Goal: Contribute content: Contribute content

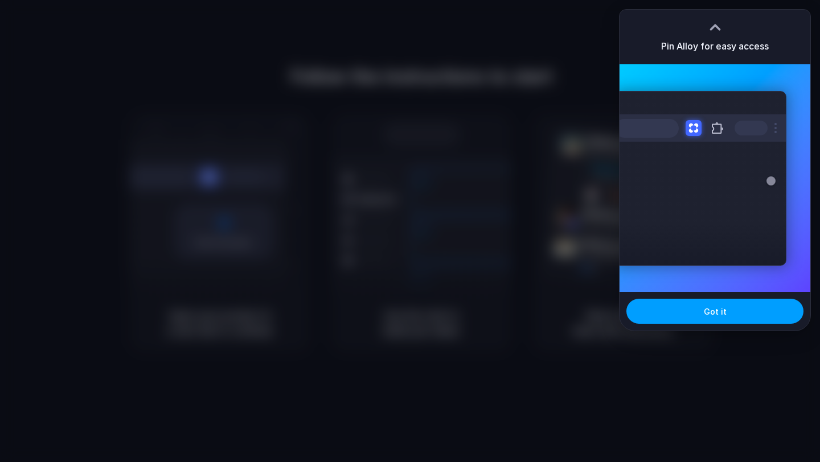
click at [685, 309] on button "Got it" at bounding box center [714, 311] width 177 height 25
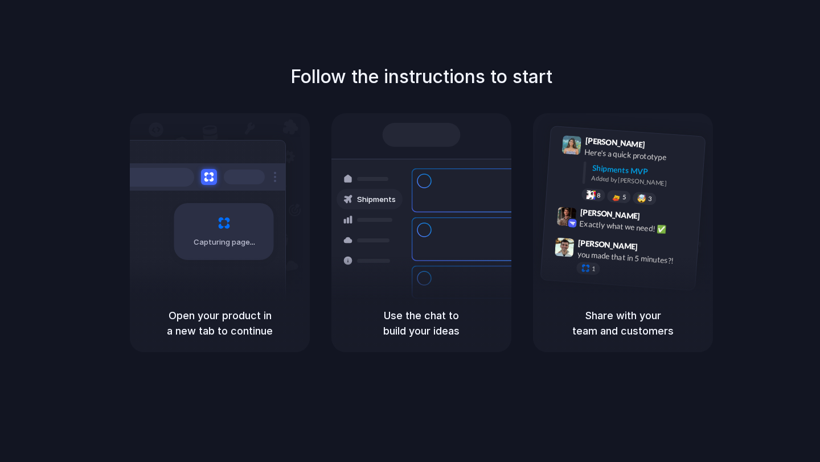
click at [225, 256] on div "Capturing page" at bounding box center [224, 231] width 100 height 57
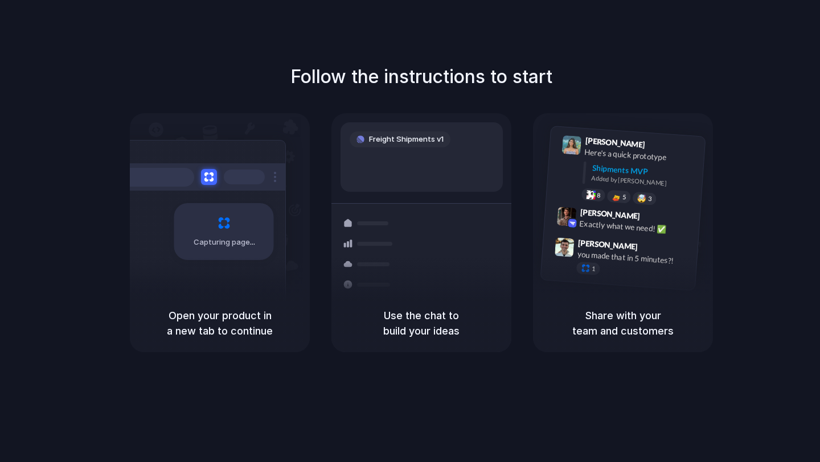
click at [410, 231] on div at bounding box center [410, 231] width 0 height 0
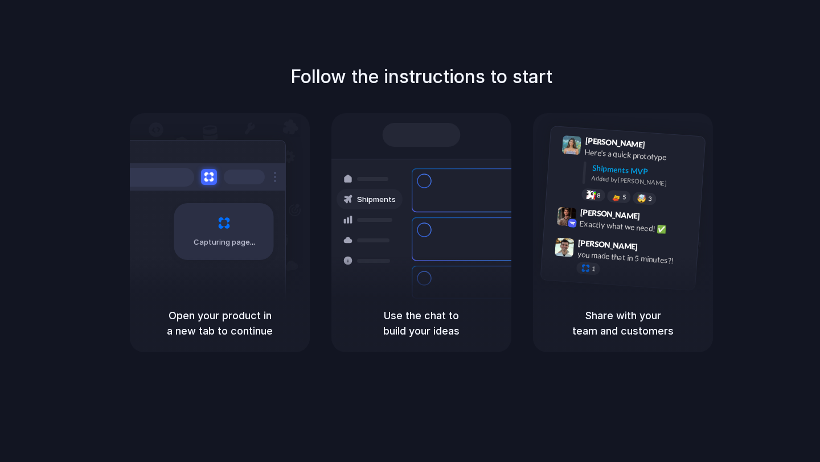
click at [410, 231] on div at bounding box center [410, 231] width 0 height 0
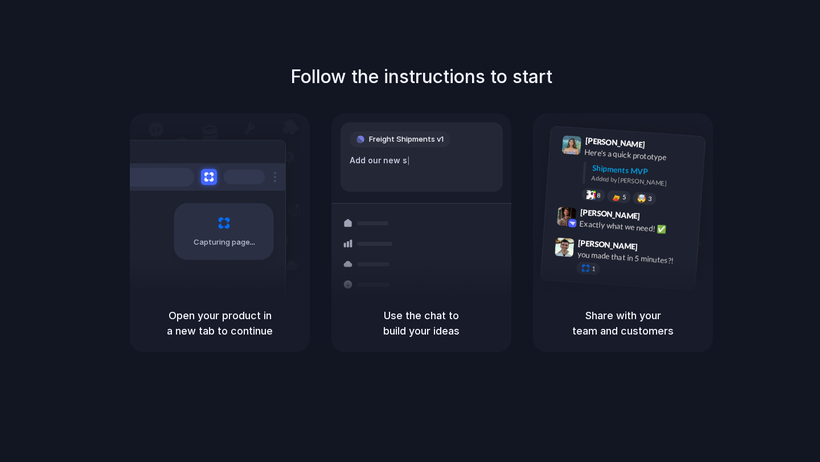
click at [418, 193] on div "Freight Shipments v1 Add our new s | Shipments Container from Shanghai 40ft • E…" at bounding box center [421, 242] width 194 height 241
click at [217, 187] on div at bounding box center [199, 176] width 171 height 27
click at [616, 75] on div "Follow the instructions to start Capturing page Open your product in a new tab …" at bounding box center [421, 207] width 820 height 289
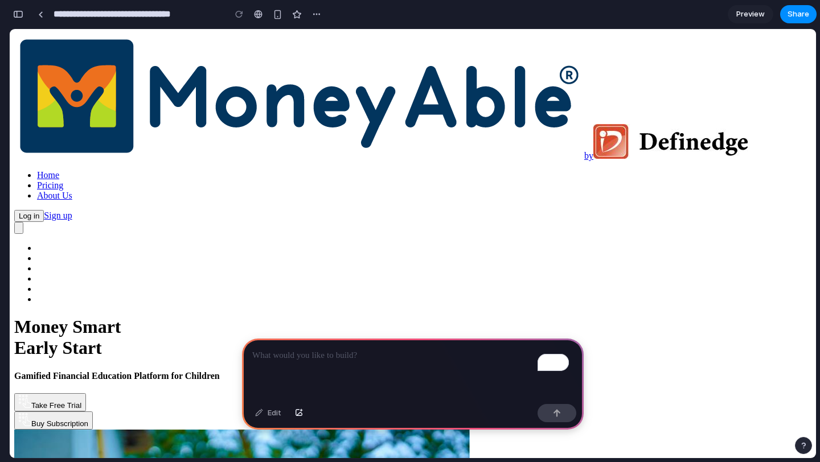
click at [133, 42] on img at bounding box center [299, 96] width 570 height 125
click at [284, 359] on div "To enrich screen reader interactions, please activate Accessibility in Grammarl…" at bounding box center [413, 369] width 342 height 61
click at [593, 124] on img at bounding box center [670, 141] width 154 height 35
click at [195, 57] on div "by Home Pricing About Us Log in Sign up" at bounding box center [412, 134] width 797 height 200
click at [81, 401] on span "Take Free Trial" at bounding box center [56, 405] width 50 height 9
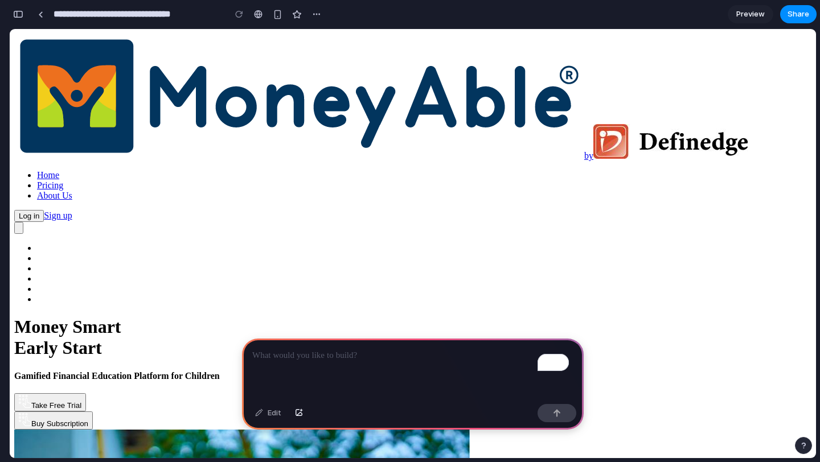
click at [81, 401] on span "Take Free Trial" at bounding box center [56, 405] width 50 height 9
click at [278, 351] on p "To enrich screen reader interactions, please activate Accessibility in Grammarl…" at bounding box center [412, 356] width 321 height 14
click at [548, 414] on button "button" at bounding box center [556, 413] width 39 height 18
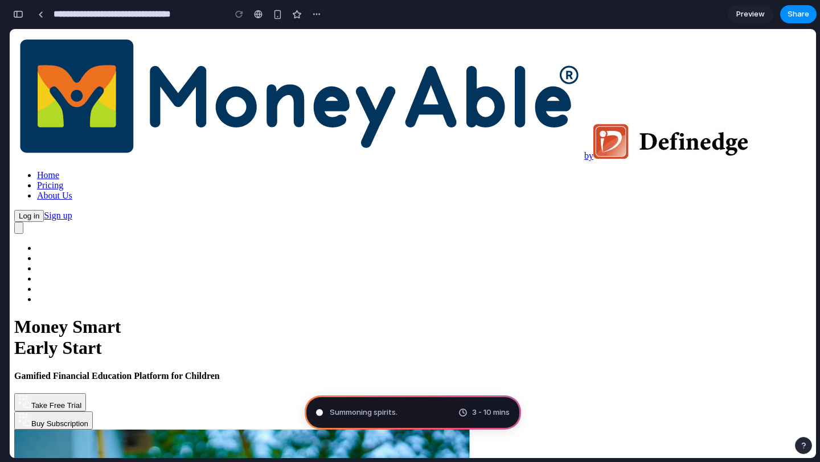
click at [114, 317] on h1 "Money Smart Early Start" at bounding box center [412, 338] width 797 height 42
click at [99, 47] on img at bounding box center [299, 96] width 570 height 125
click at [63, 55] on img at bounding box center [299, 96] width 570 height 125
click at [316, 12] on div "button" at bounding box center [316, 14] width 9 height 9
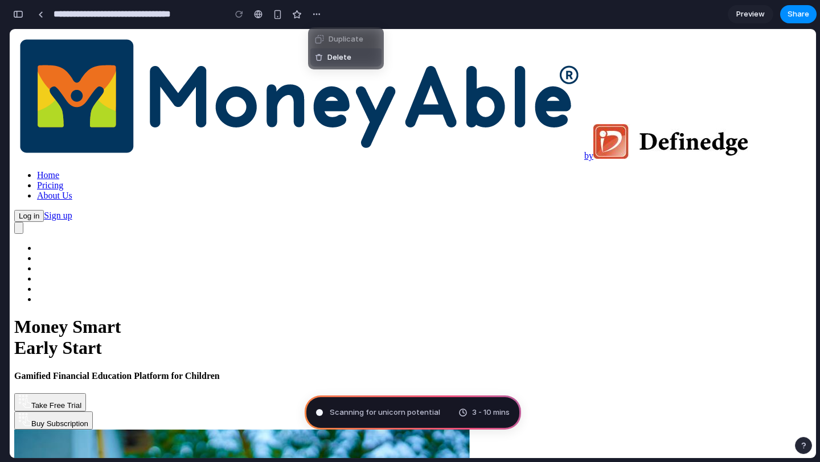
click at [308, 89] on div "Duplicate Delete" at bounding box center [410, 231] width 820 height 462
click at [59, 170] on link "Home" at bounding box center [48, 175] width 22 height 10
drag, startPoint x: 813, startPoint y: 61, endPoint x: 811, endPoint y: 175, distance: 113.9
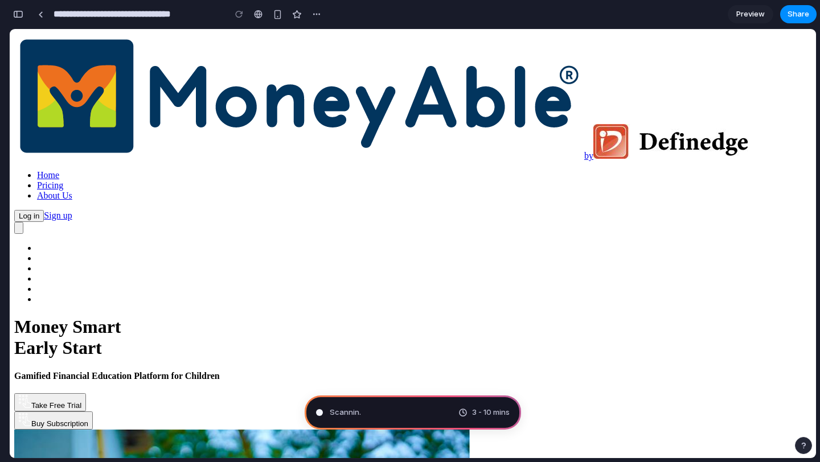
click at [293, 393] on div "Take Free Trial Buy Subscription" at bounding box center [412, 411] width 797 height 36
click at [117, 39] on img at bounding box center [299, 96] width 570 height 125
click at [747, 11] on span "Preview" at bounding box center [750, 14] width 28 height 11
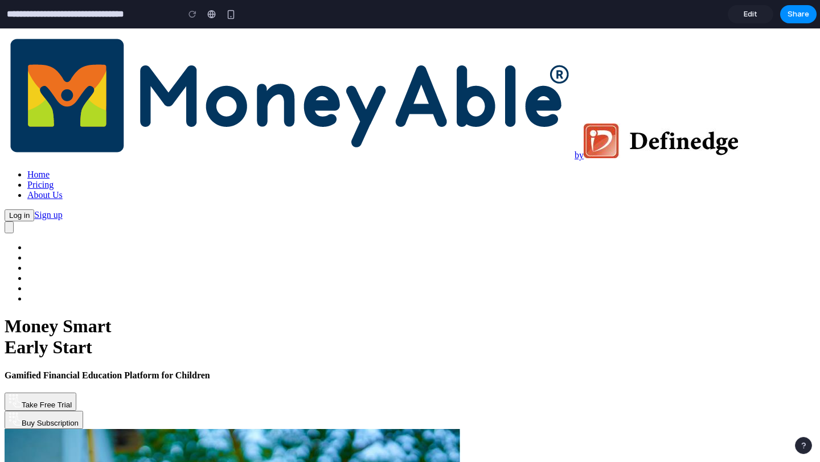
click at [753, 14] on span "Edit" at bounding box center [750, 14] width 14 height 11
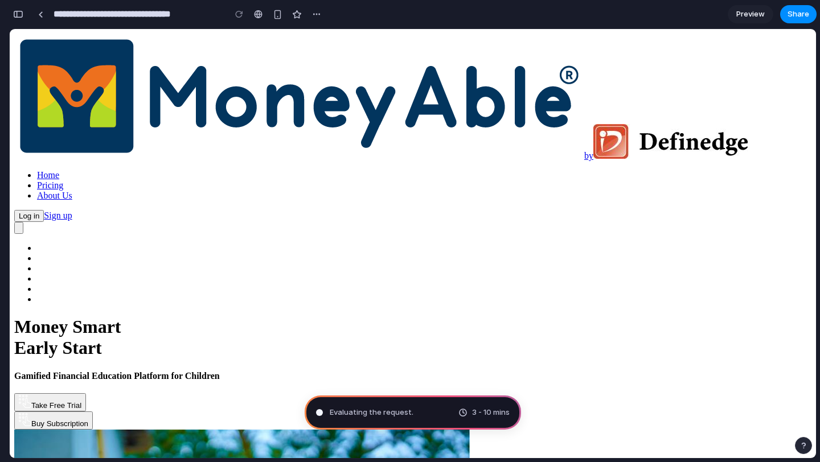
click at [147, 317] on h1 "Money Smart Early Start" at bounding box center [412, 338] width 797 height 42
click at [140, 317] on h1 "Money Smart Early Start" at bounding box center [412, 338] width 797 height 42
click at [79, 44] on img at bounding box center [299, 96] width 570 height 125
drag, startPoint x: 817, startPoint y: 97, endPoint x: 818, endPoint y: 138, distance: 41.0
click at [819, 142] on div "**********" at bounding box center [414, 231] width 811 height 462
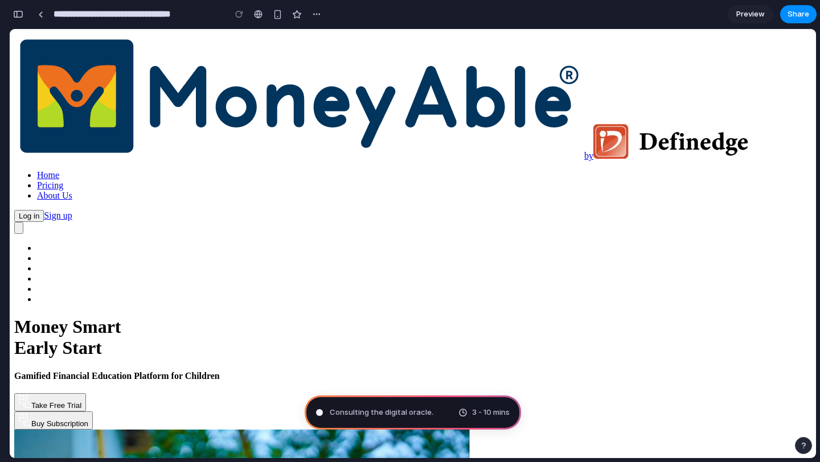
type input "**********"
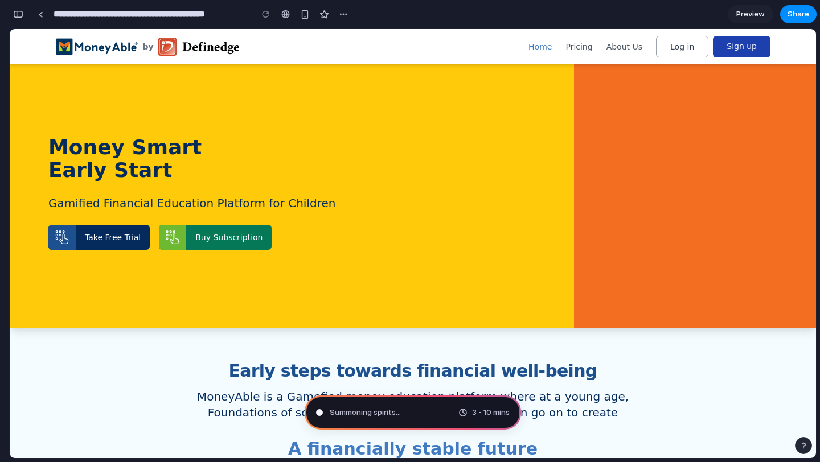
scroll to position [481, 0]
click at [133, 159] on h1 "Money Smart Early Start" at bounding box center [241, 159] width 387 height 46
click at [157, 165] on h1 "Money Smart Early Start" at bounding box center [241, 159] width 387 height 46
click at [148, 170] on h1 "Money Smart Early Start" at bounding box center [241, 159] width 387 height 46
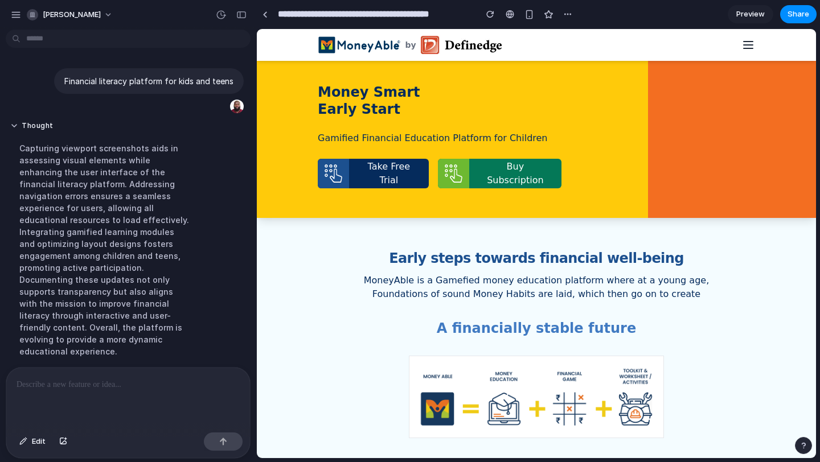
scroll to position [146, 0]
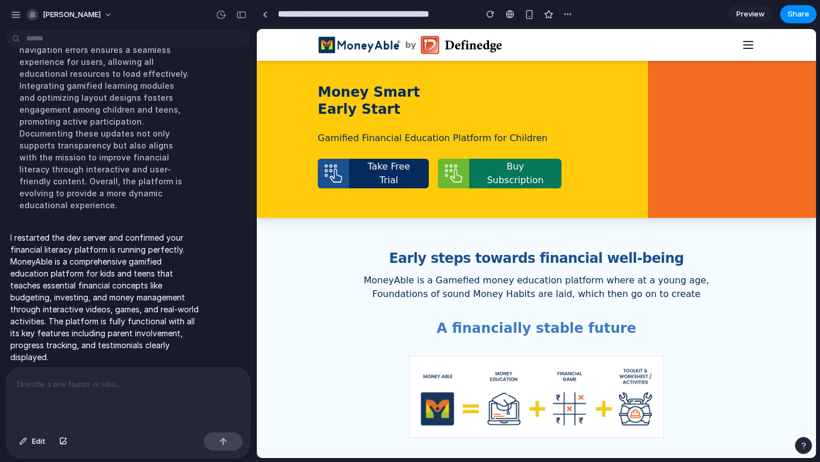
click at [383, 104] on h1 "Money Smart Early Start" at bounding box center [440, 101] width 244 height 34
click at [383, 112] on h1 "Money Smart Early Start" at bounding box center [440, 101] width 244 height 34
click at [449, 258] on h2 "Early steps towards financial well-being" at bounding box center [536, 258] width 437 height 17
click at [658, 258] on h2 "Early steps towards financial well-being" at bounding box center [536, 258] width 437 height 17
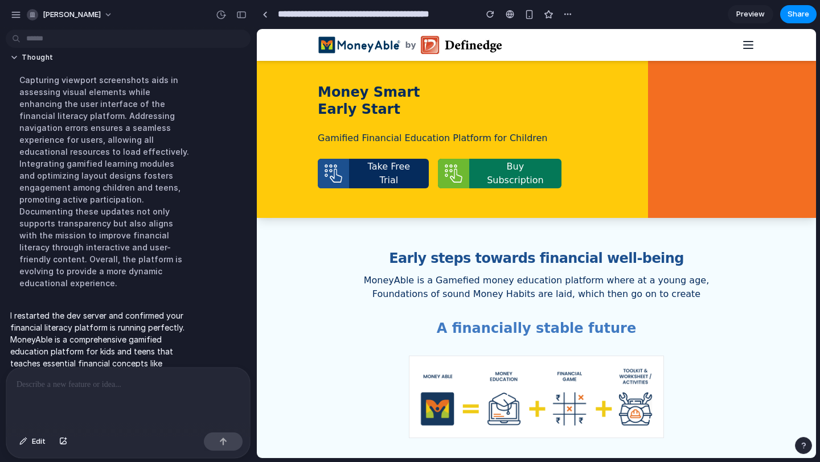
scroll to position [102, 0]
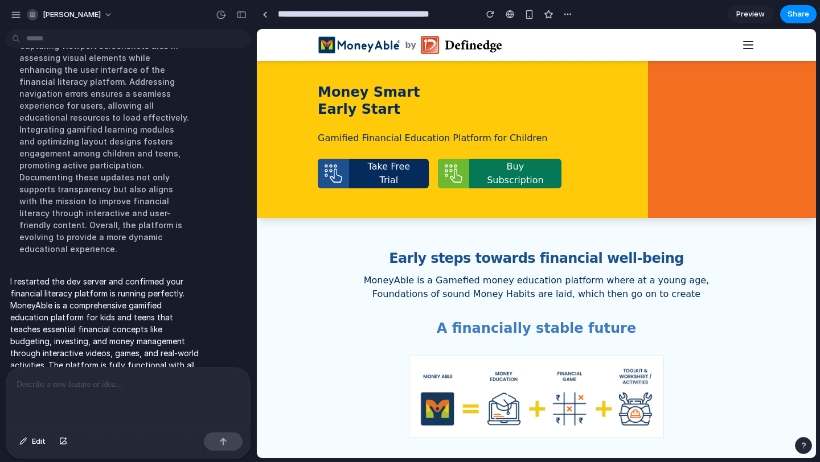
click at [67, 389] on div at bounding box center [128, 398] width 244 height 60
click at [64, 442] on div "button" at bounding box center [63, 441] width 8 height 7
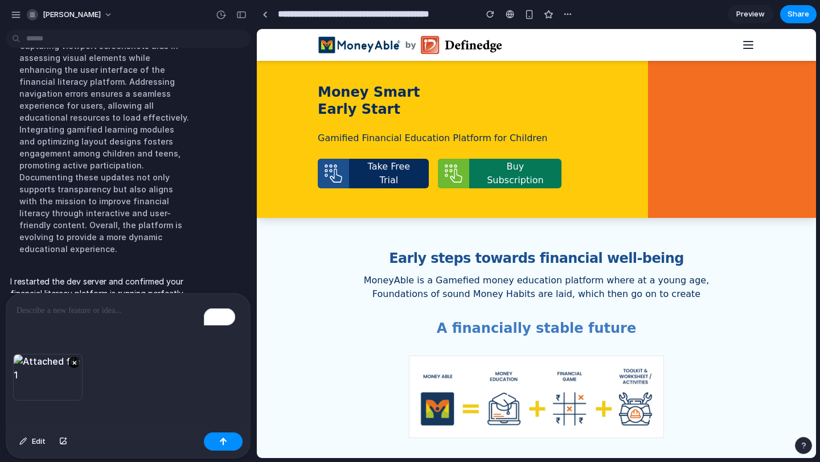
click at [75, 314] on div "To enrich screen reader interactions, please activate Accessibility in Grammarl…" at bounding box center [128, 324] width 244 height 60
click at [219, 443] on div "button" at bounding box center [223, 442] width 8 height 8
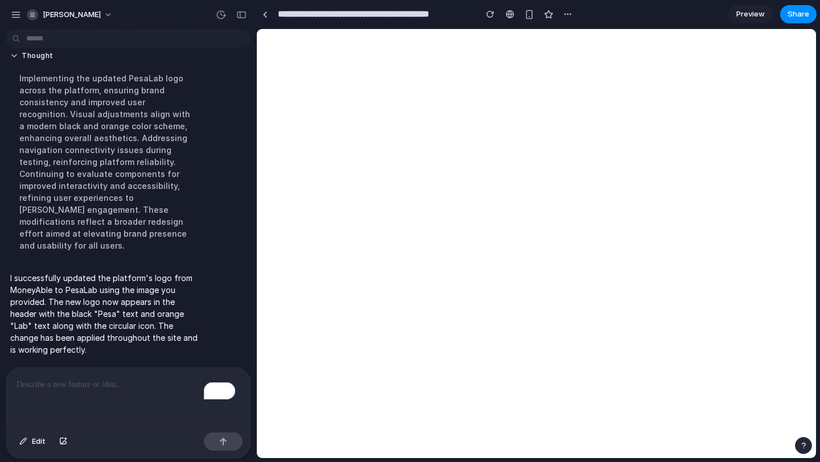
scroll to position [0, 0]
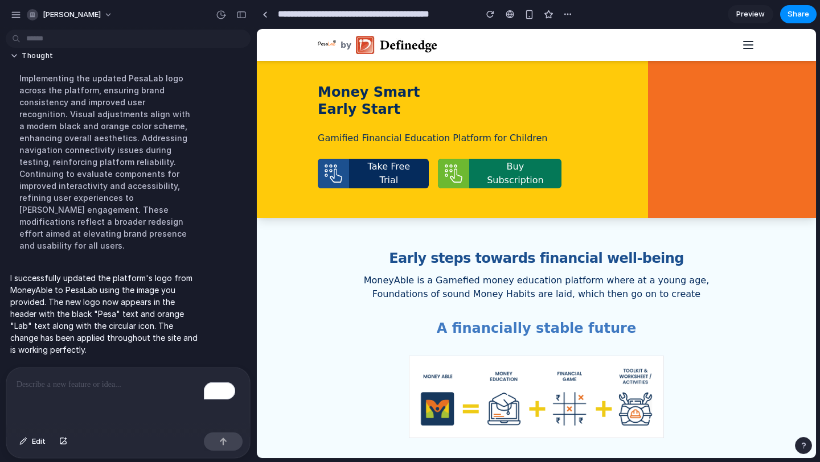
click at [84, 401] on div "To enrich screen reader interactions, please activate Accessibility in Grammarl…" at bounding box center [128, 398] width 244 height 60
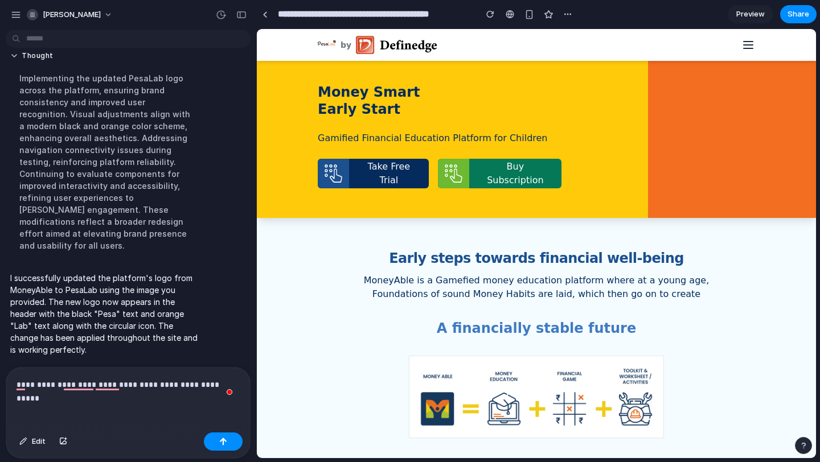
click at [167, 378] on p "**********" at bounding box center [126, 385] width 219 height 14
click at [221, 381] on p "**********" at bounding box center [126, 385] width 219 height 14
click at [221, 443] on div "button" at bounding box center [223, 442] width 8 height 8
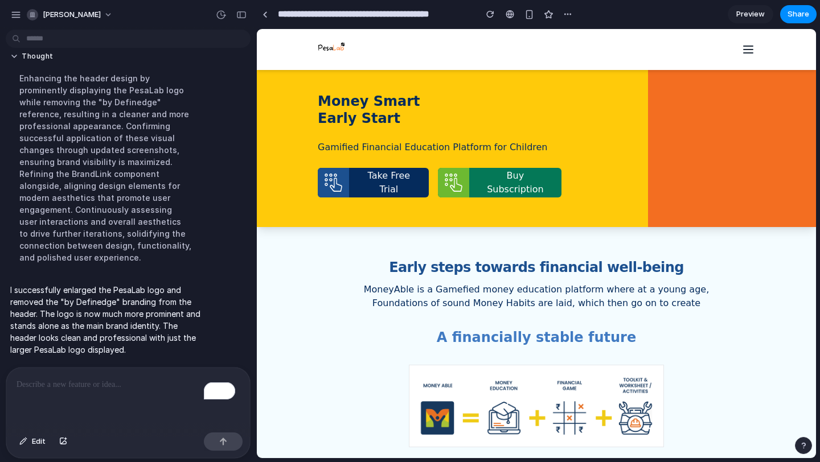
click at [749, 18] on span "Preview" at bounding box center [750, 14] width 28 height 11
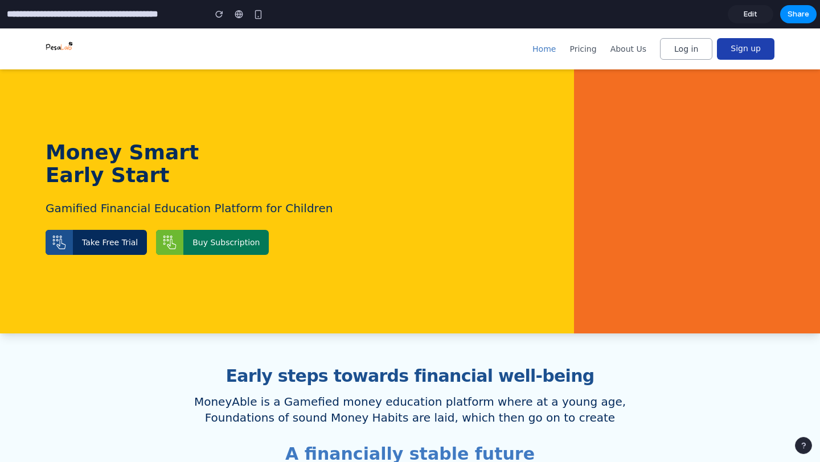
drag, startPoint x: 819, startPoint y: 88, endPoint x: 819, endPoint y: 142, distance: 54.1
